Goal: Transaction & Acquisition: Purchase product/service

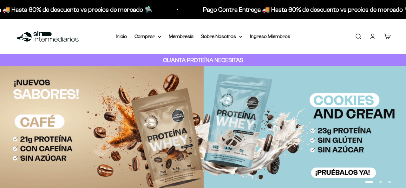
click at [373, 40] on link "Iniciar sesión" at bounding box center [373, 36] width 7 height 7
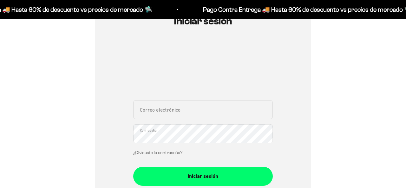
type input "[EMAIL_ADDRESS][DOMAIN_NAME]"
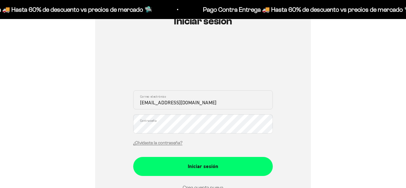
click at [156, 109] on input "[EMAIL_ADDRESS][DOMAIN_NAME]" at bounding box center [203, 99] width 140 height 19
click at [73, 117] on div "Iniciar sesión sandrazambra1405@hotmail.com Correo electrónico Contraseña ¿Olvi…" at bounding box center [203, 118] width 376 height 241
click at [304, 131] on div "Iniciar sesión sandrazambra1405@hotmail.com Correo electrónico Contraseña ¿Olvi…" at bounding box center [203, 118] width 216 height 241
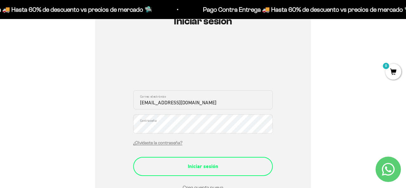
click at [206, 163] on div "Iniciar sesión" at bounding box center [203, 167] width 114 height 8
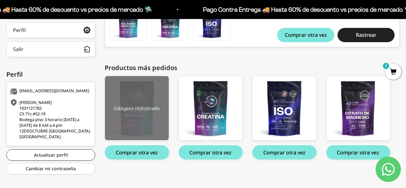
scroll to position [151, 0]
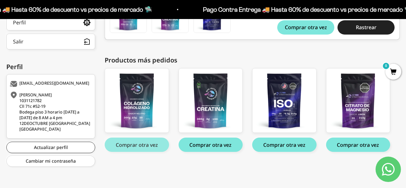
click at [136, 148] on button "Comprar otra vez" at bounding box center [137, 145] width 64 height 14
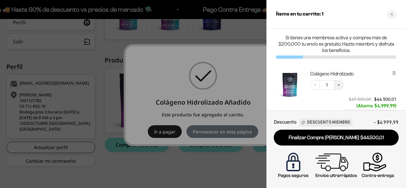
click at [340, 84] on icon "Increase quantity" at bounding box center [339, 85] width 4 height 4
click at [340, 85] on icon "Increase quantity" at bounding box center [339, 85] width 4 height 4
click at [391, 15] on icon "Close cart" at bounding box center [392, 14] width 3 height 3
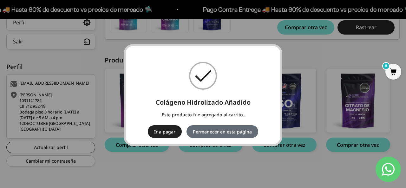
click at [213, 132] on button "Permanecer en esta página" at bounding box center [223, 131] width 72 height 13
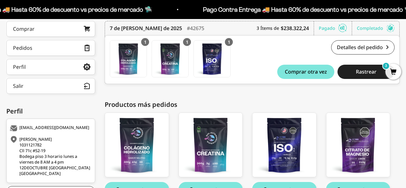
scroll to position [106, 0]
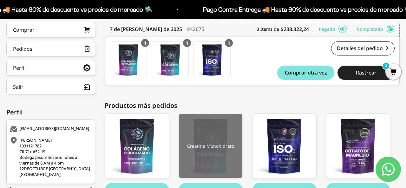
click at [201, 164] on img at bounding box center [211, 146] width 64 height 64
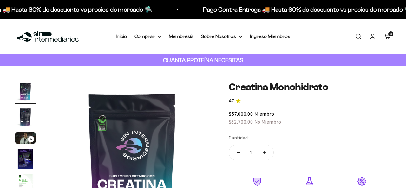
click at [266, 145] on button "Aumentar cantidad" at bounding box center [264, 152] width 18 height 15
type input "2"
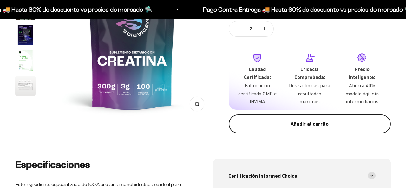
click at [296, 120] on div "Añadir al carrito" at bounding box center [310, 124] width 137 height 8
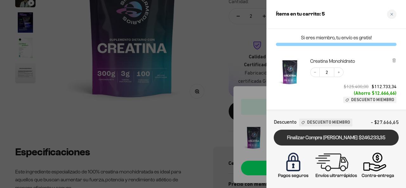
scroll to position [0, 0]
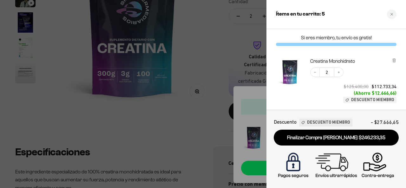
click at [356, 99] on span "Descuento Miembro" at bounding box center [372, 99] width 43 height 5
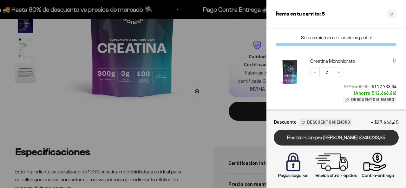
click at [322, 137] on link "Finalizar Compra Segura $246.233,35" at bounding box center [336, 138] width 125 height 16
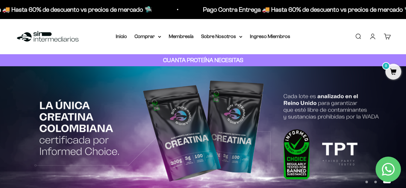
click at [372, 38] on link "Cuenta" at bounding box center [373, 36] width 7 height 7
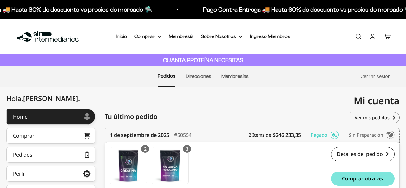
scroll to position [51, 0]
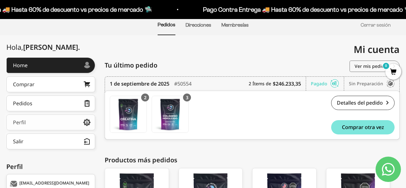
click at [35, 124] on link "Perfil" at bounding box center [50, 123] width 89 height 16
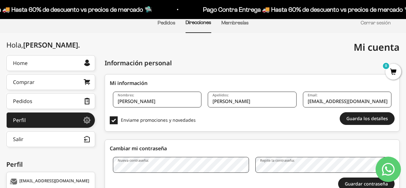
scroll to position [51, 0]
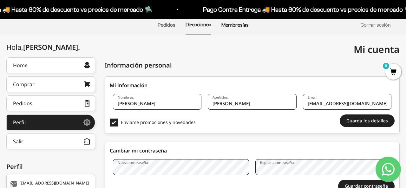
click at [229, 24] on link "Membresías" at bounding box center [235, 24] width 27 height 5
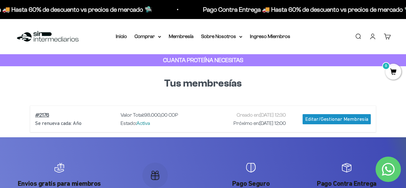
click at [122, 39] on li "Inicio" at bounding box center [121, 36] width 11 height 8
click at [121, 38] on link "Inicio" at bounding box center [121, 36] width 11 height 5
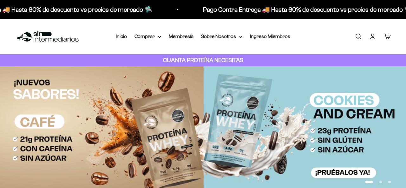
click at [373, 36] on link "Cuenta" at bounding box center [373, 36] width 7 height 7
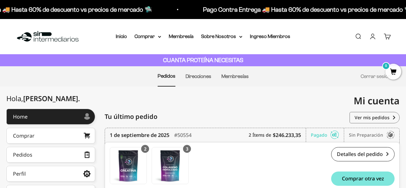
scroll to position [43, 0]
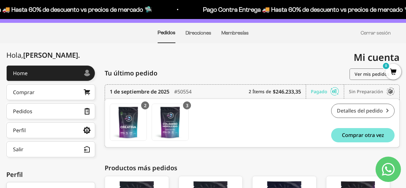
click at [369, 110] on link "Detalles del pedido" at bounding box center [362, 111] width 63 height 14
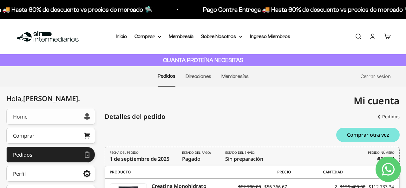
click at [50, 122] on link "Home" at bounding box center [50, 117] width 89 height 16
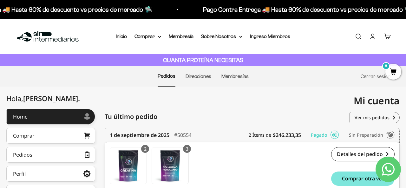
click at [373, 38] on link "Cuenta" at bounding box center [373, 36] width 7 height 7
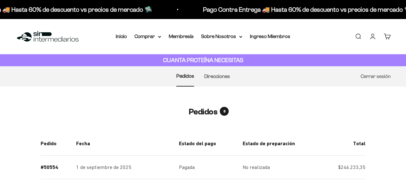
click at [370, 78] on link "Cerrar sesión" at bounding box center [376, 76] width 30 height 5
